Goal: Communication & Community: Answer question/provide support

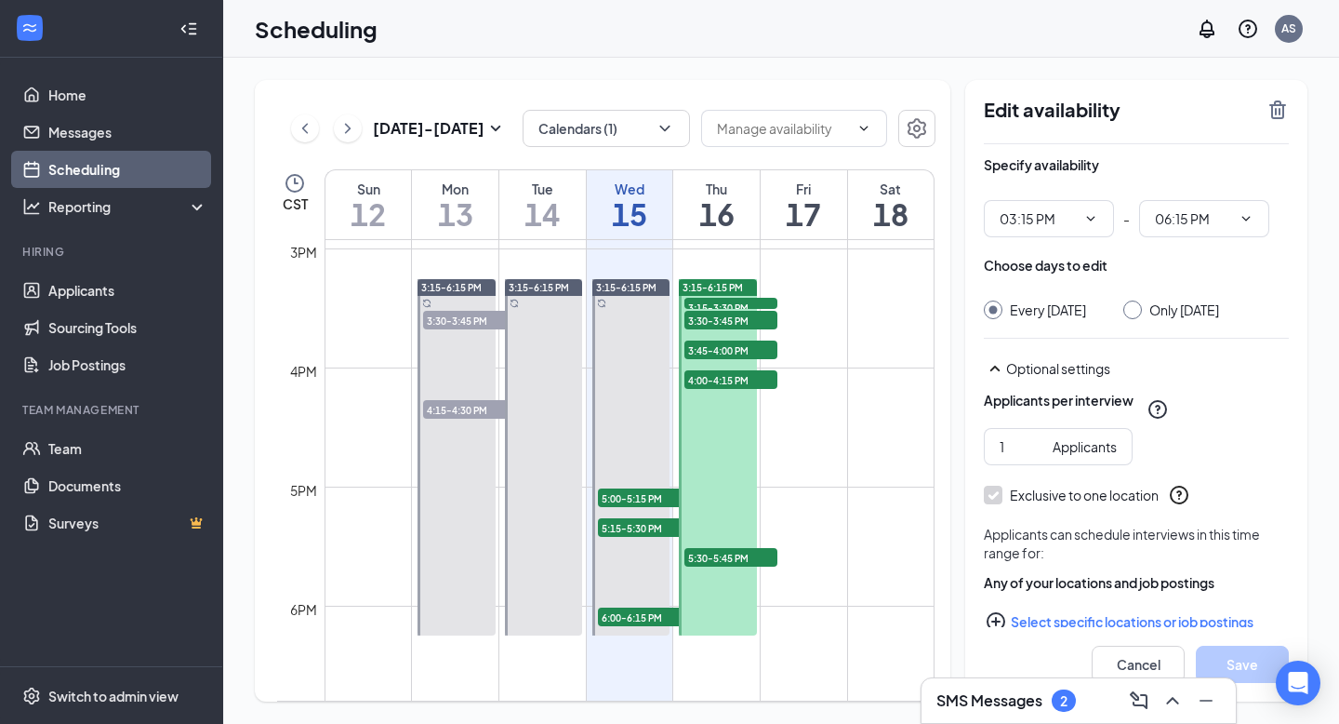
scroll to position [1754, 0]
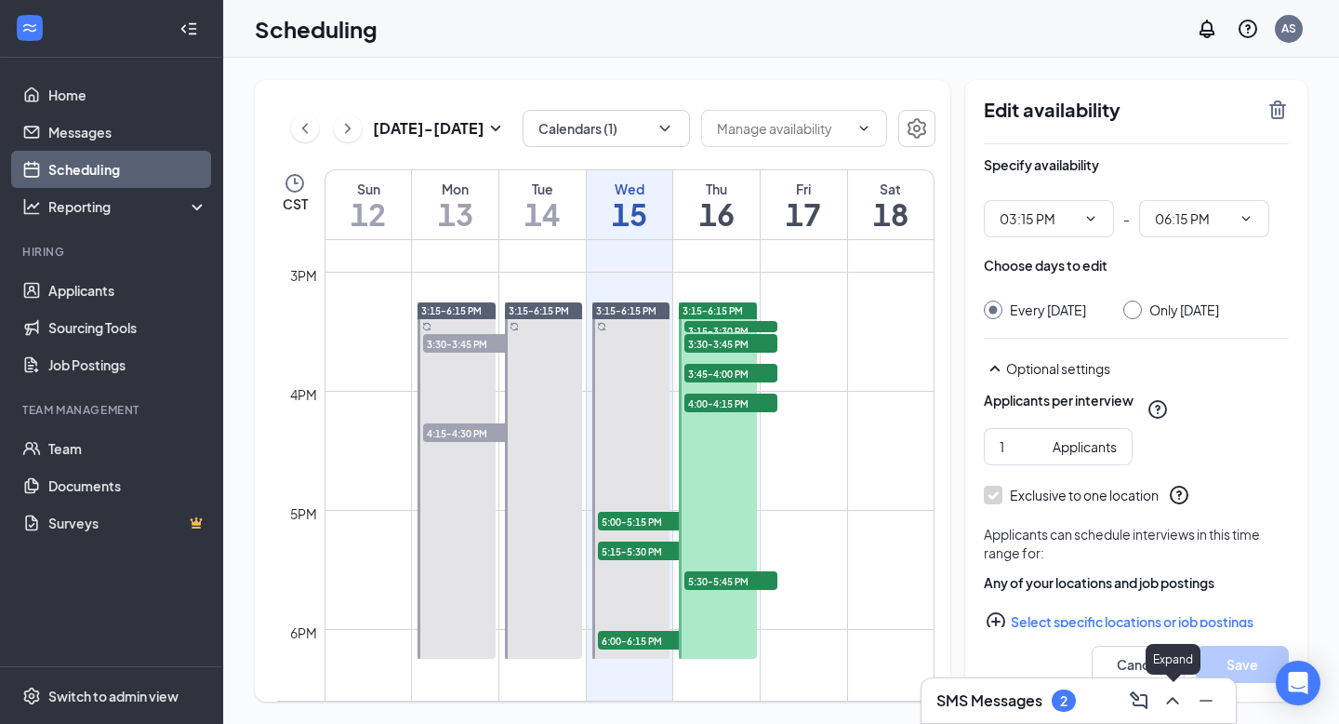
click at [1176, 704] on icon "ChevronUp" at bounding box center [1173, 700] width 22 height 22
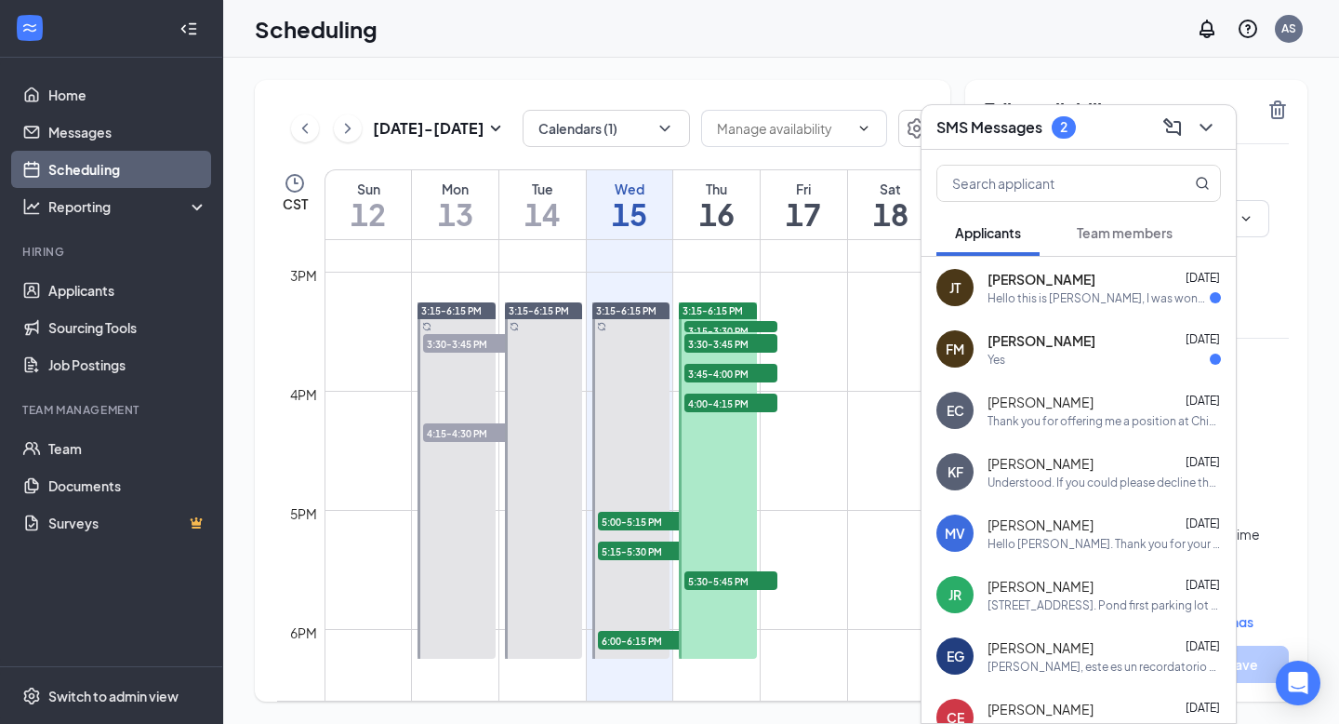
click at [1026, 358] on div "Yes" at bounding box center [1104, 360] width 233 height 16
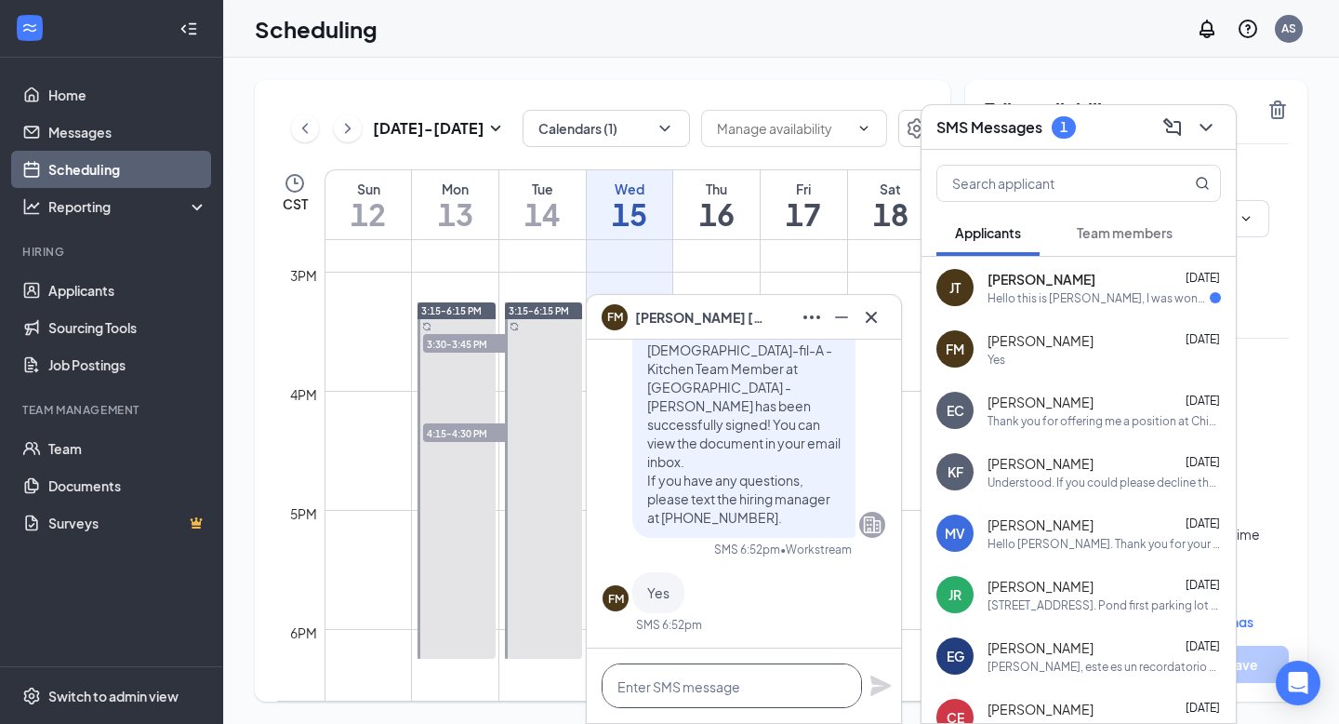
click at [674, 684] on textarea at bounding box center [732, 685] width 260 height 45
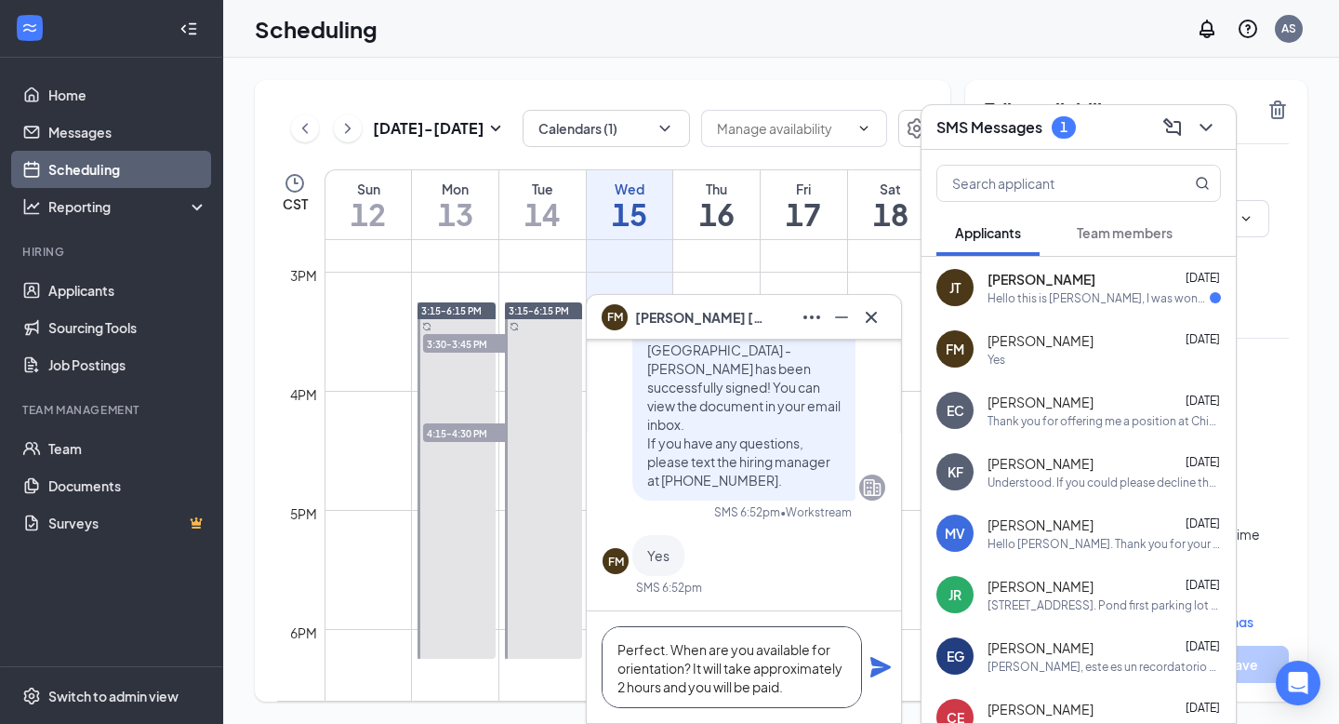
type textarea "Perfect. When are you available for orientation? It will take approximately 2 h…"
click at [886, 665] on icon "Plane" at bounding box center [881, 667] width 20 height 20
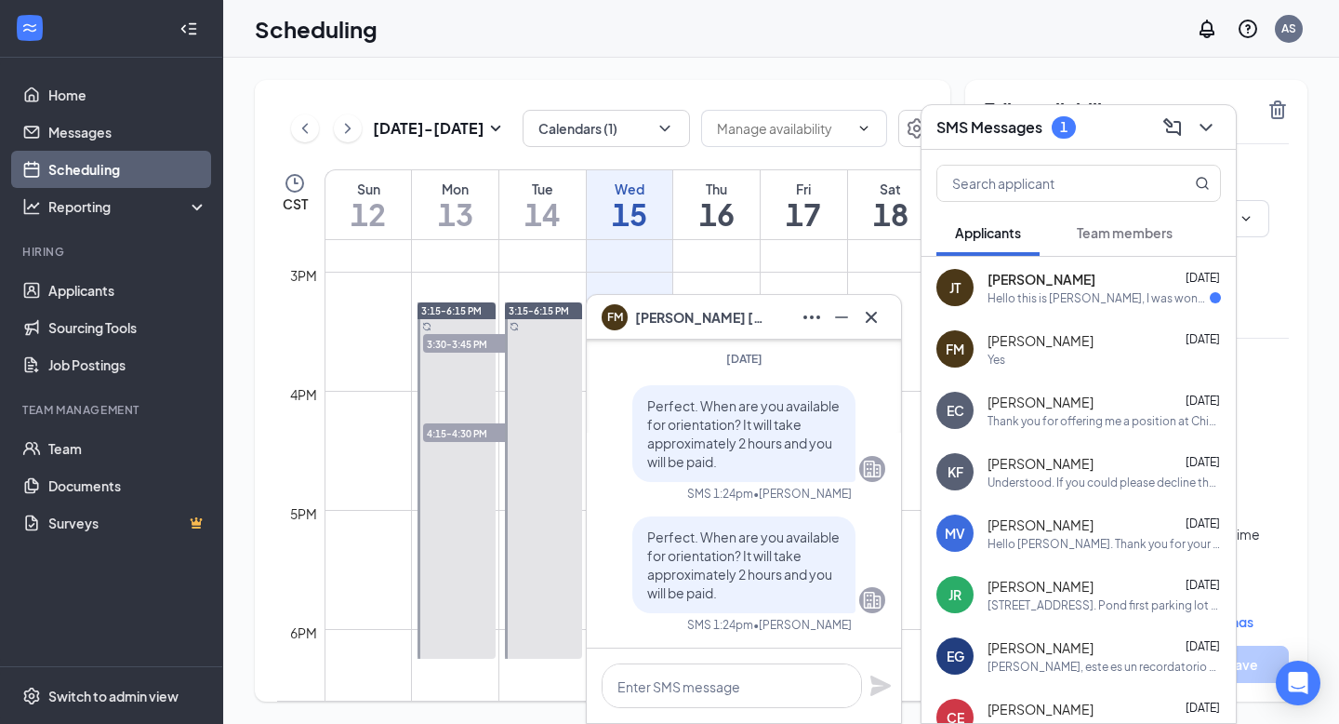
click at [716, 593] on span "Perfect. When are you available for orientation? It will take approximately 2 h…" at bounding box center [743, 564] width 193 height 73
drag, startPoint x: 719, startPoint y: 593, endPoint x: 646, endPoint y: 530, distance: 97.0
click at [646, 530] on div "Perfect. When are you available for orientation? It will take approximately 2 h…" at bounding box center [744, 564] width 223 height 97
copy span "Perfect. When are you available for orientation? It will take approximately 2 h…"
click at [1060, 312] on div "[PERSON_NAME] [DATE] Hello this is [PERSON_NAME], I was wondering when you woul…" at bounding box center [1079, 287] width 314 height 61
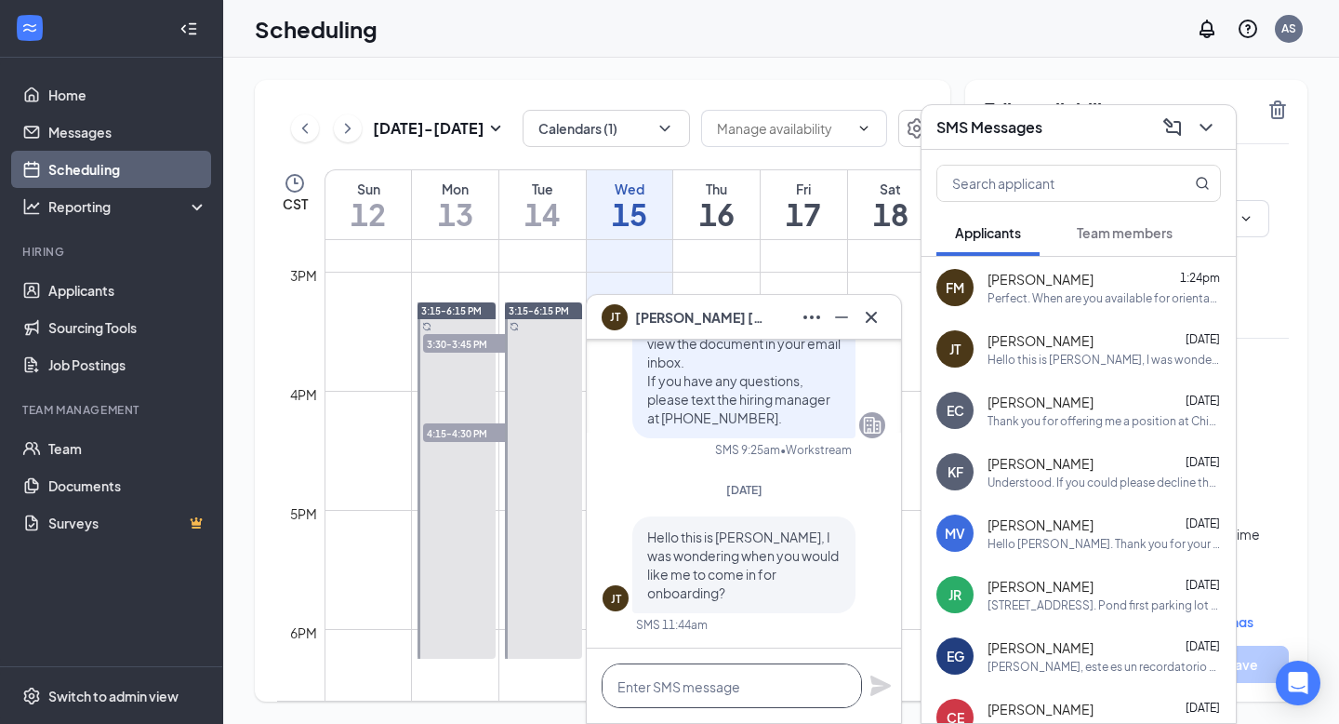
click at [657, 684] on textarea at bounding box center [732, 685] width 260 height 45
paste textarea "Perfect. When are you available for orientation? It will take approximately 2 h…"
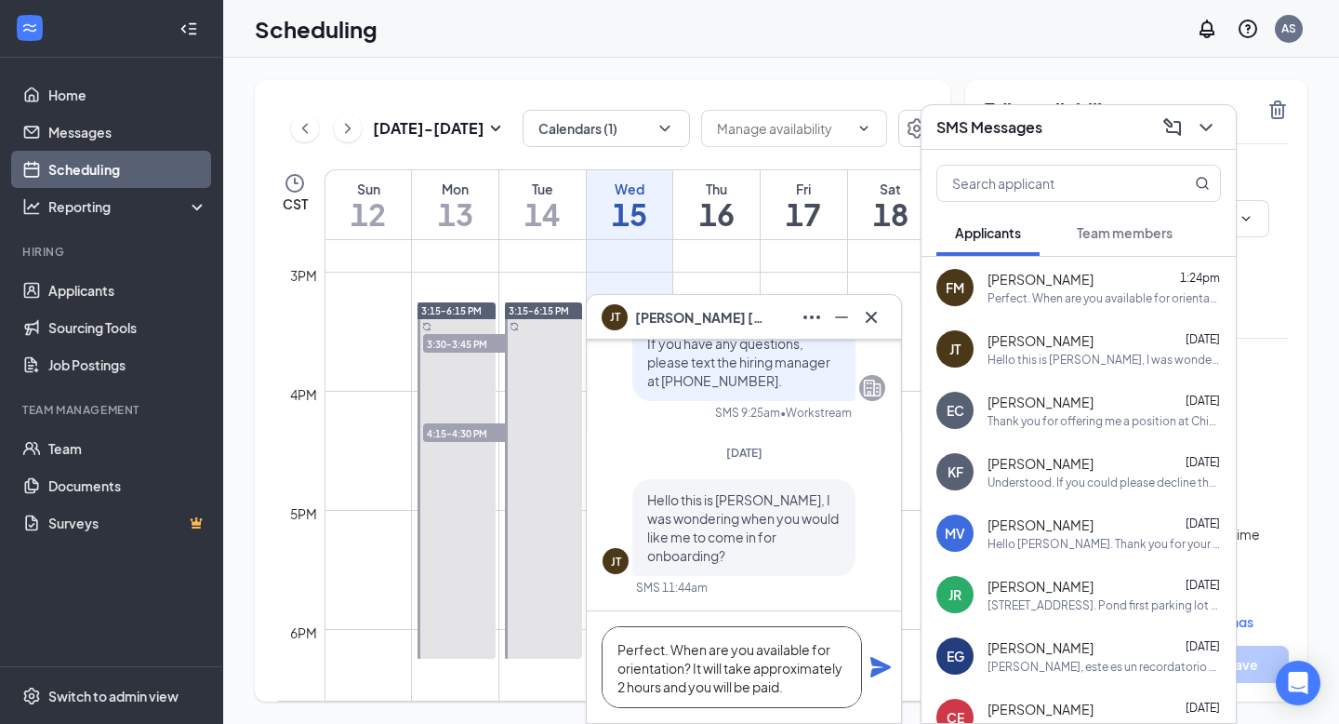
type textarea "Perfect. When are you available for orientation? It will take approximately 2 h…"
click at [885, 664] on icon "Plane" at bounding box center [881, 667] width 20 height 20
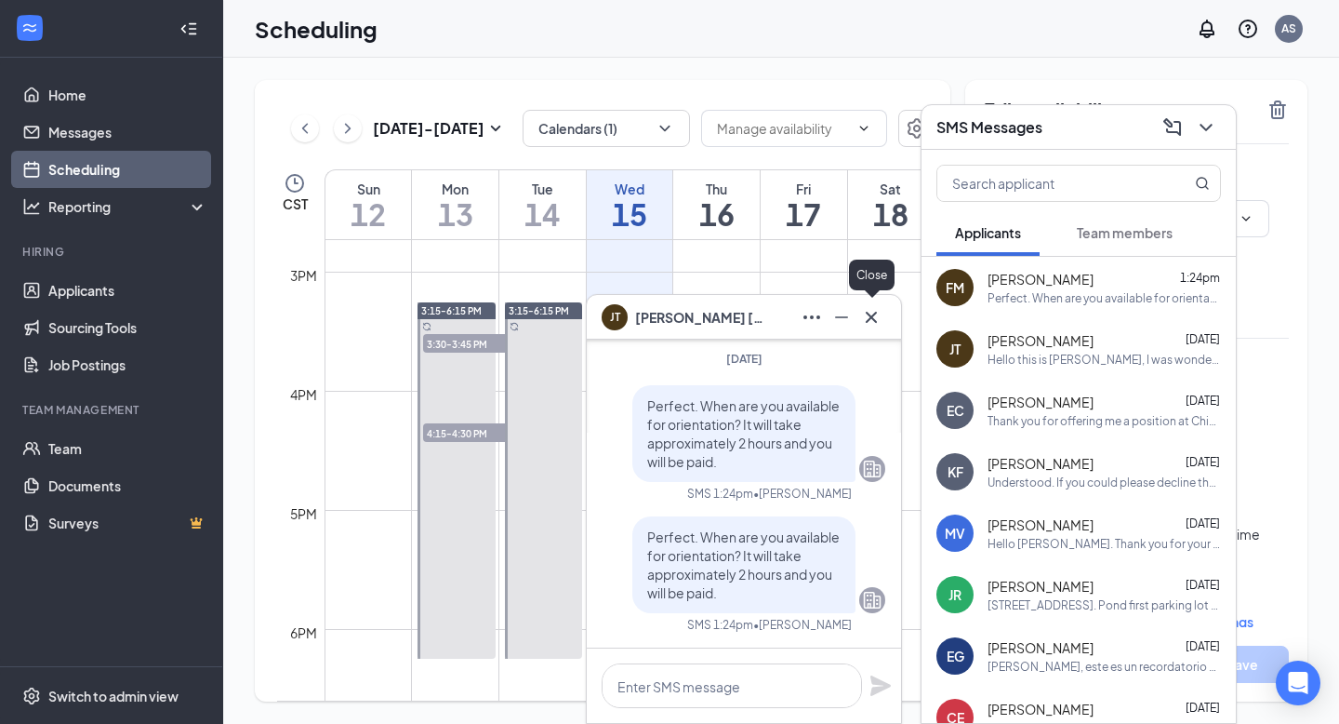
click at [879, 319] on icon "Cross" at bounding box center [871, 317] width 22 height 22
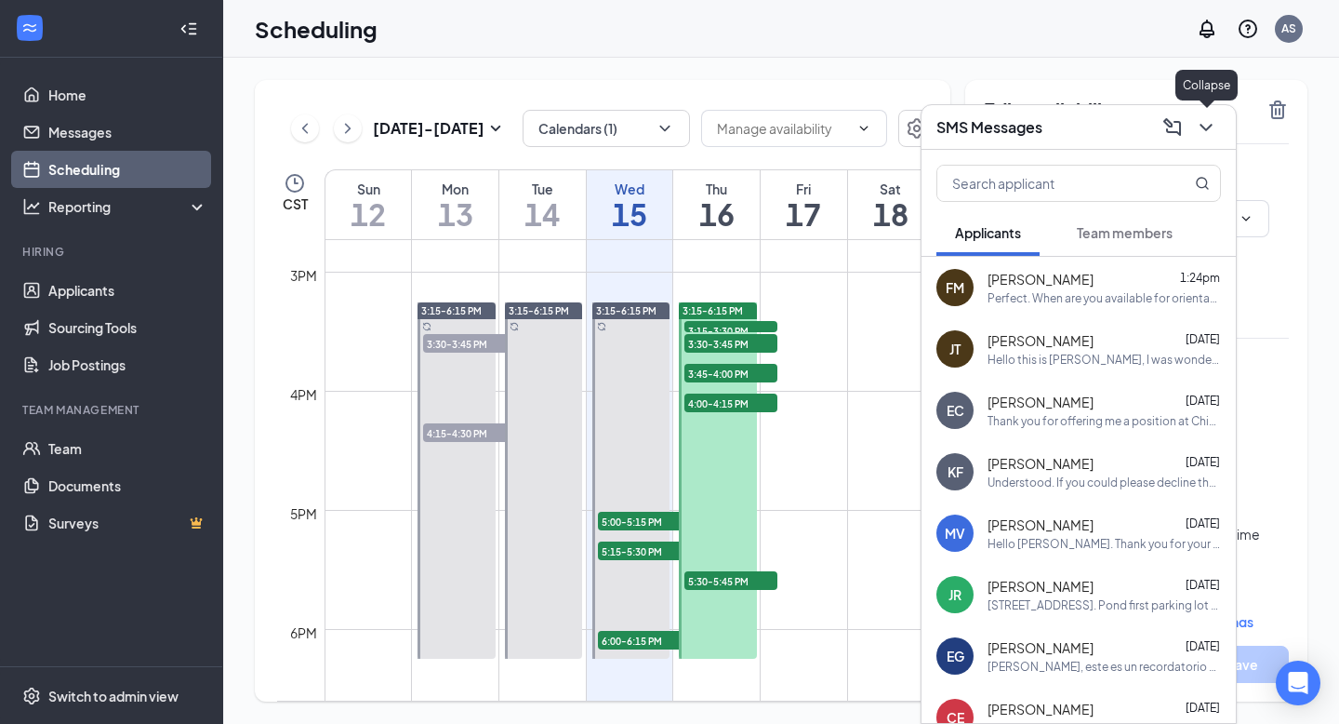
click at [1208, 126] on icon "ChevronDown" at bounding box center [1206, 127] width 22 height 22
